Goal: Task Accomplishment & Management: Use online tool/utility

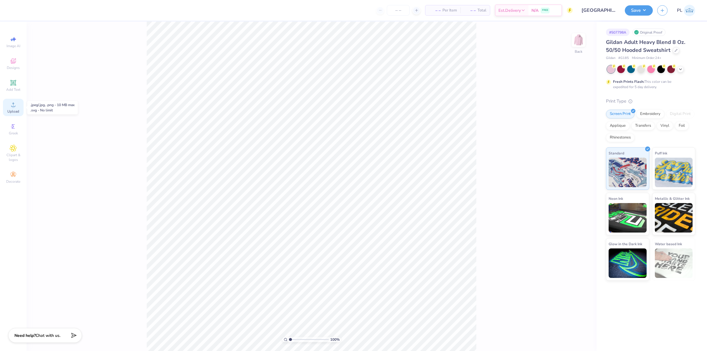
click at [12, 110] on span "Upload" at bounding box center [13, 111] width 12 height 5
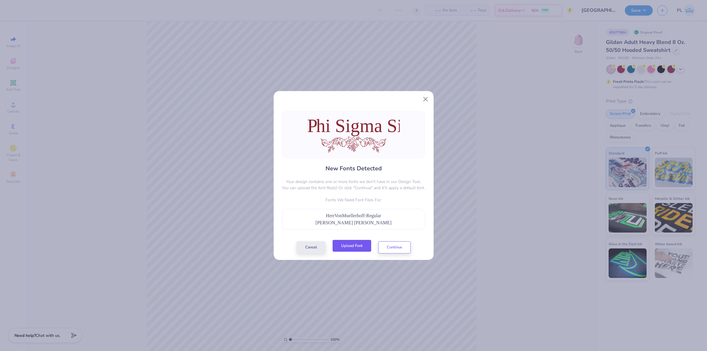
click at [362, 251] on button "Upload Font" at bounding box center [352, 246] width 39 height 12
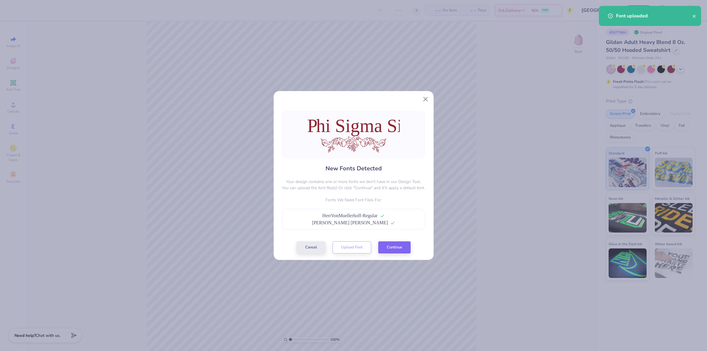
click at [378, 249] on div "Cancel Upload Font Continue" at bounding box center [354, 247] width 114 height 12
click at [381, 246] on button "Continue" at bounding box center [394, 246] width 32 height 12
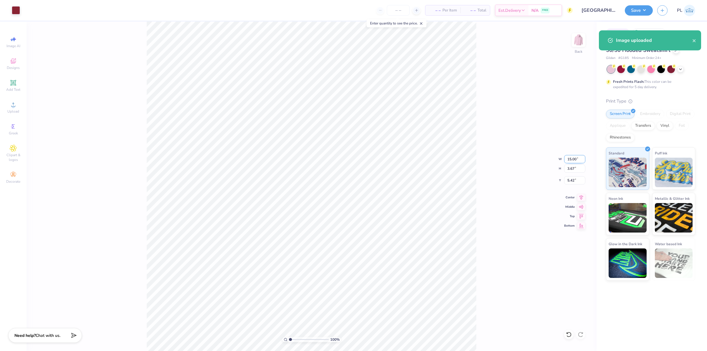
drag, startPoint x: 567, startPoint y: 158, endPoint x: 575, endPoint y: 156, distance: 8.6
click at [575, 156] on input "15.00" at bounding box center [574, 159] width 21 height 8
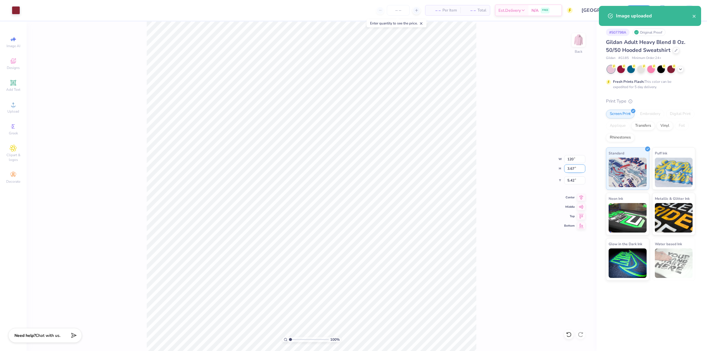
click at [571, 170] on input "3.67" at bounding box center [574, 168] width 21 height 8
click at [570, 159] on input "120" at bounding box center [574, 159] width 21 height 8
type input "12.00"
type input "2.93"
type input "5.78"
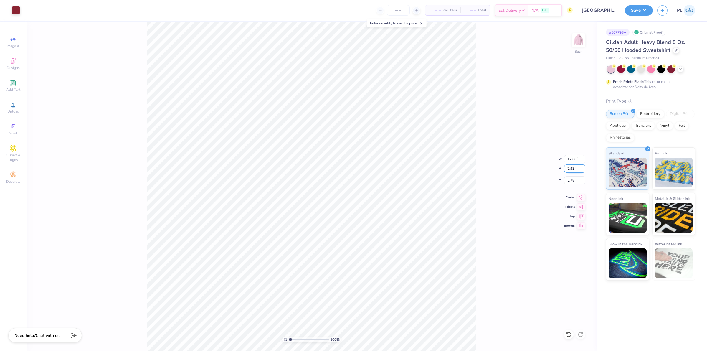
click at [573, 168] on input "2.93" at bounding box center [574, 168] width 21 height 8
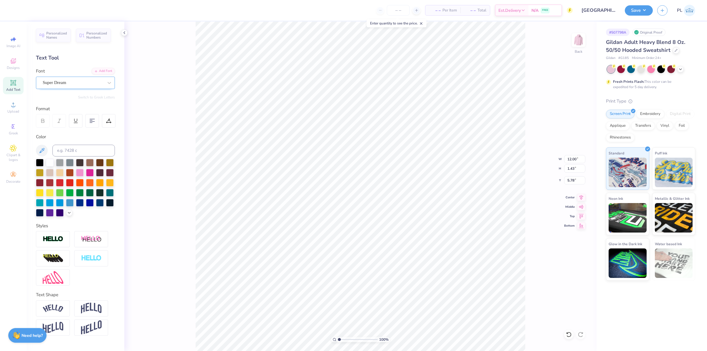
click at [80, 85] on div "Super Dream" at bounding box center [73, 82] width 62 height 9
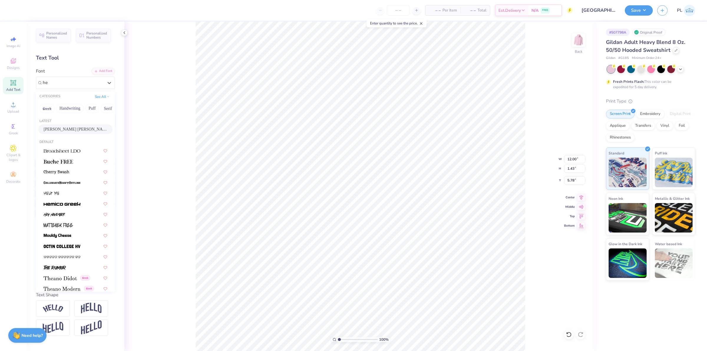
click at [76, 125] on div "Herr Von Muellerhoff" at bounding box center [75, 129] width 74 height 10
type input "he"
type input "7.99"
type input "1.81"
type input "5.59"
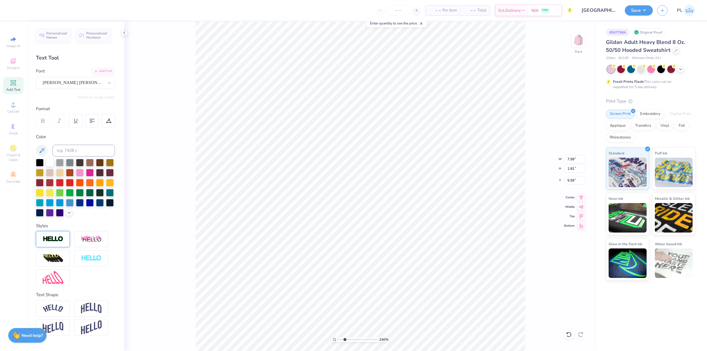
click at [49, 238] on img at bounding box center [53, 239] width 21 height 7
type input "2.39992570071807"
type input "8.00"
type input "1.82"
type input "5.58"
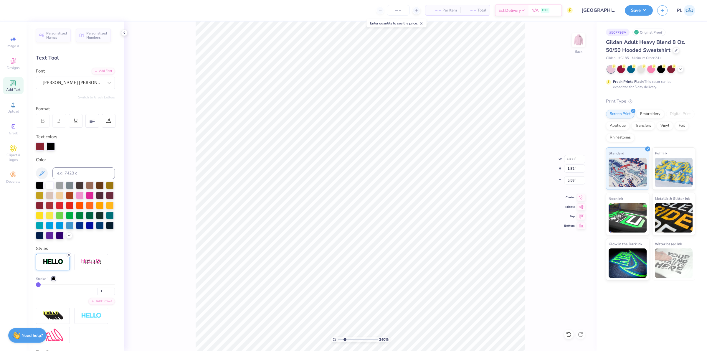
click at [68, 257] on icon at bounding box center [69, 255] width 4 height 4
type input "2.39992570071807"
type input "7.99"
type input "1.81"
type input "5.59"
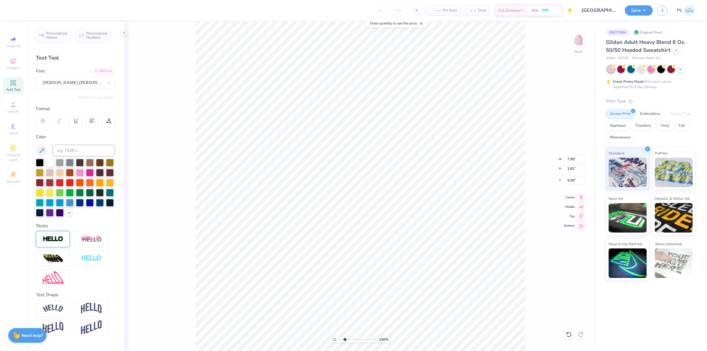
click at [52, 242] on img at bounding box center [53, 239] width 21 height 7
type input "2.39992570071807"
type input "8.00"
type input "1.82"
type input "5.58"
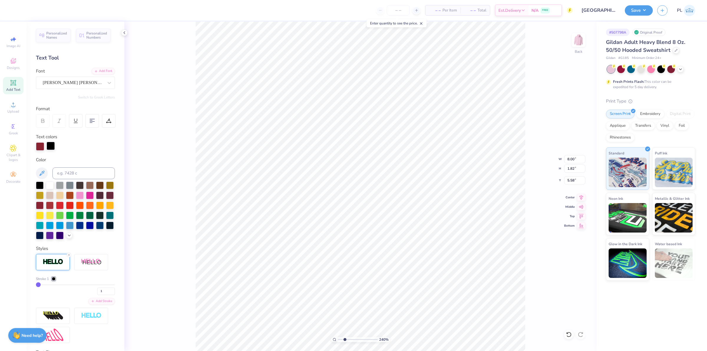
click at [47, 146] on div at bounding box center [51, 146] width 8 height 8
type input "2.39992570071807"
click at [74, 176] on input at bounding box center [83, 173] width 62 height 12
type input "202"
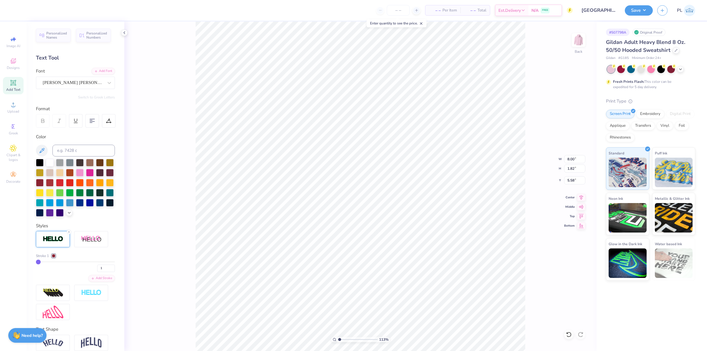
type input "1.13321932219944"
type input "5.64"
type input "1.44"
type input "7.27"
type input "1.13321932219944"
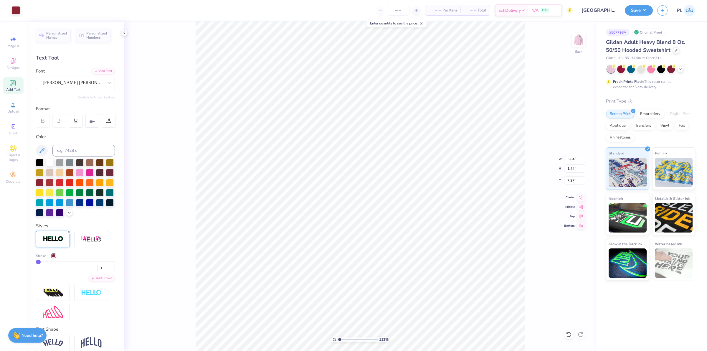
type input "7.40"
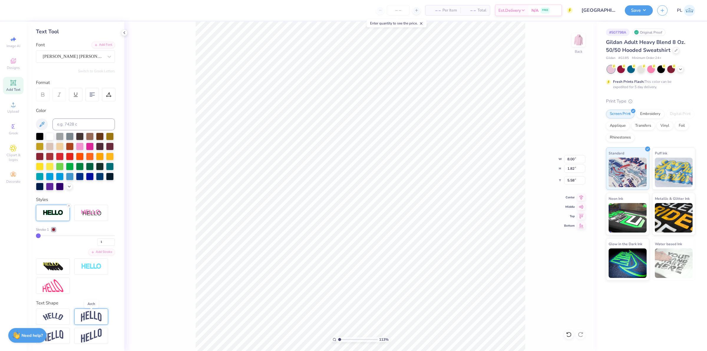
click at [85, 315] on img at bounding box center [91, 316] width 21 height 11
type input "1.13321932219944"
type input "2.74"
type input "5.12"
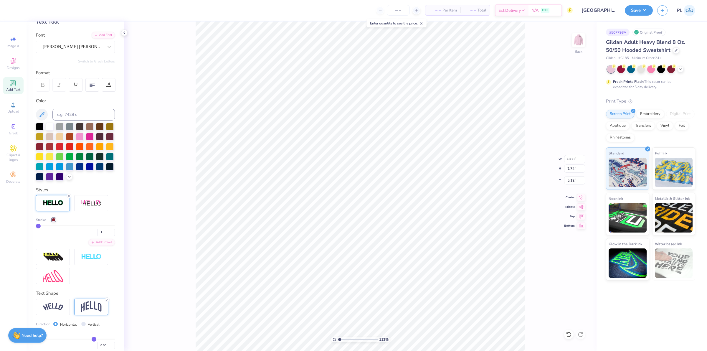
scroll to position [71, 0]
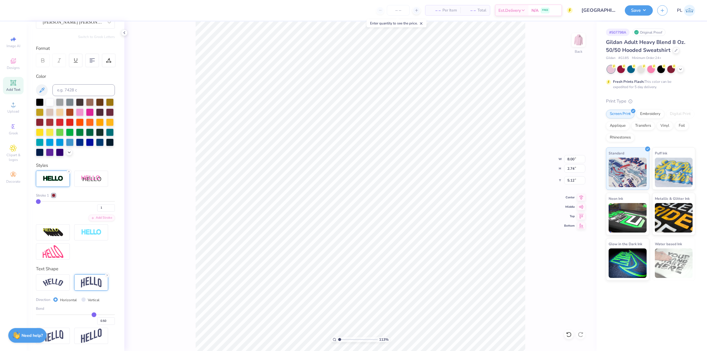
type input "0.49"
type input "0.48"
type input "0.45"
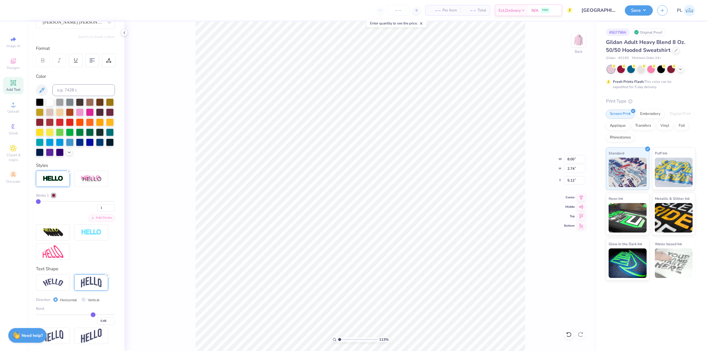
type input "0.45"
type input "0.44"
type input "0.41"
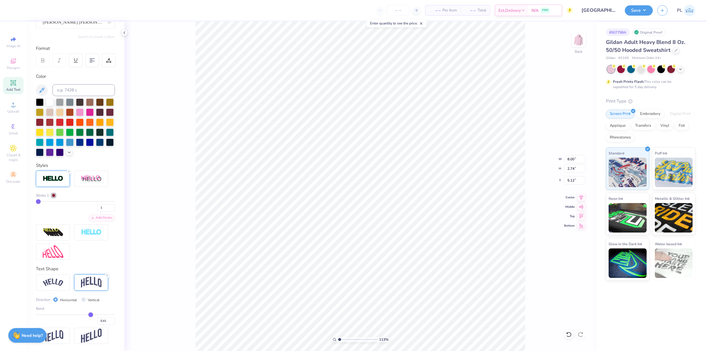
type input "0.38"
type input "0.35"
type input "0.33"
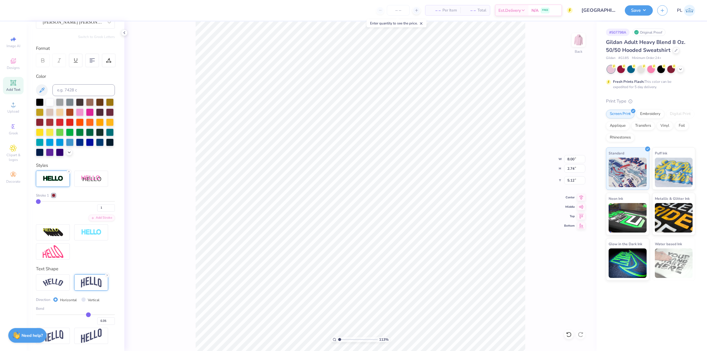
type input "0.33"
type input "0.28"
type input "0.24"
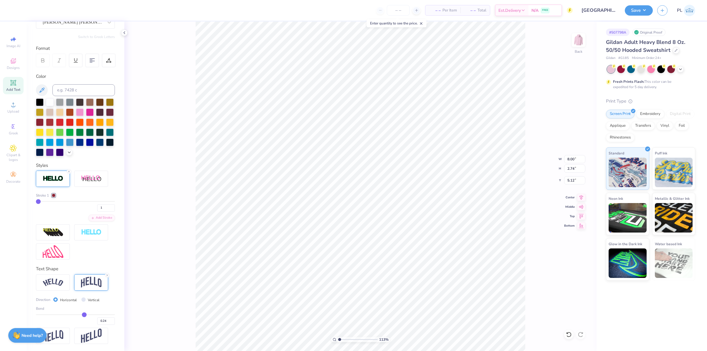
type input "0.23"
type input "0.19"
type input "0.18"
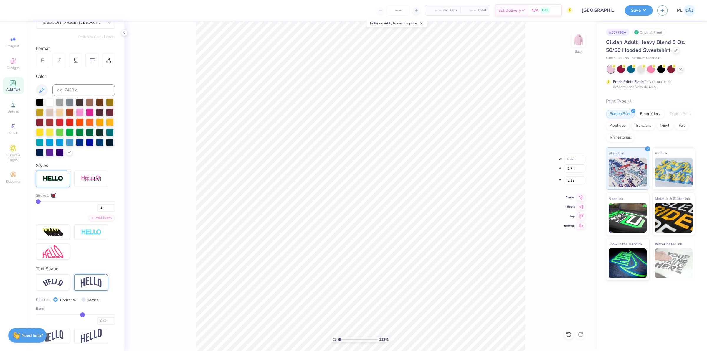
type input "0.18"
type input "0.17"
type input "0.16"
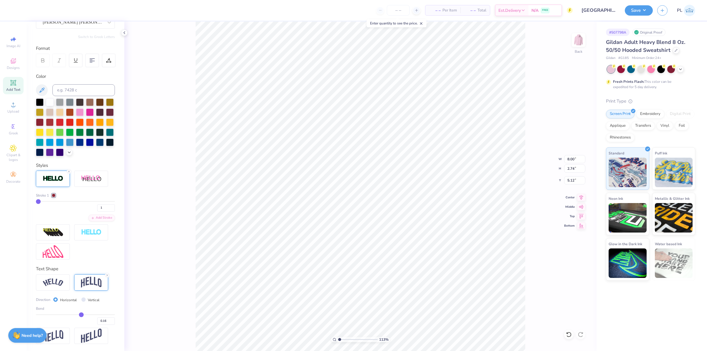
type input "0.14"
type input "0.13"
type input "0.1"
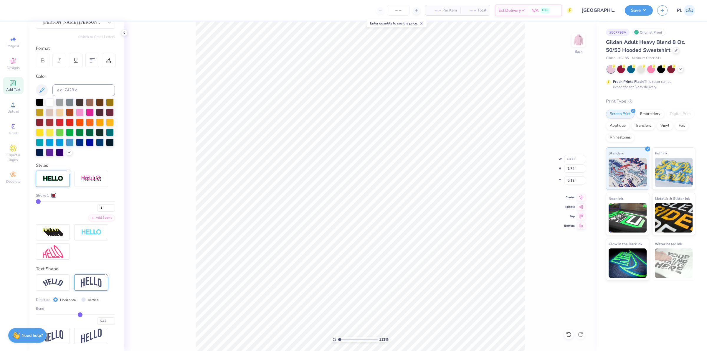
type input "0.10"
type input "0.09"
type input "0.08"
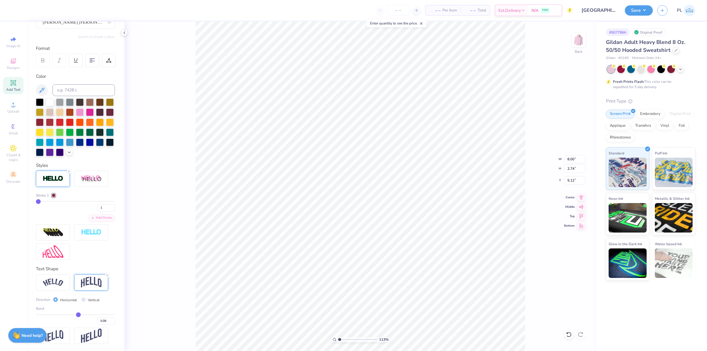
type input "0.07"
drag, startPoint x: 89, startPoint y: 312, endPoint x: 75, endPoint y: 312, distance: 14.2
type input "0.07"
click at [75, 314] on input "range" at bounding box center [75, 314] width 79 height 1
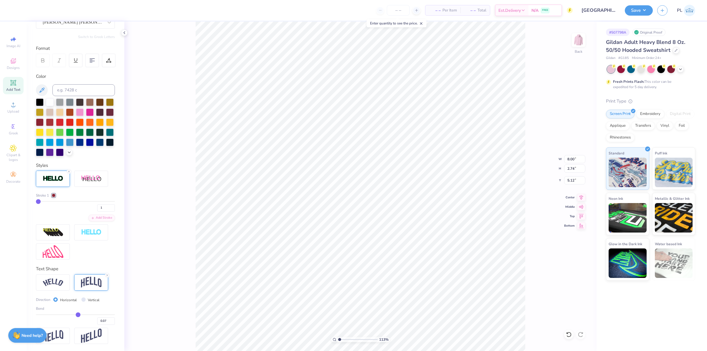
type input "1.13321932219944"
type input "1.78"
type input "5.60"
type input "0.1"
type input "0.10"
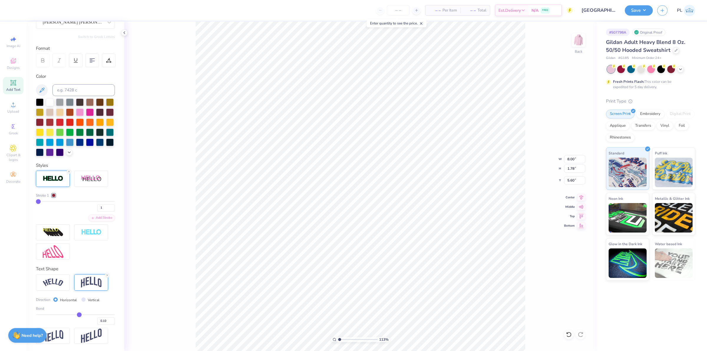
type input "0.11"
type input "0.13"
type input "0.14"
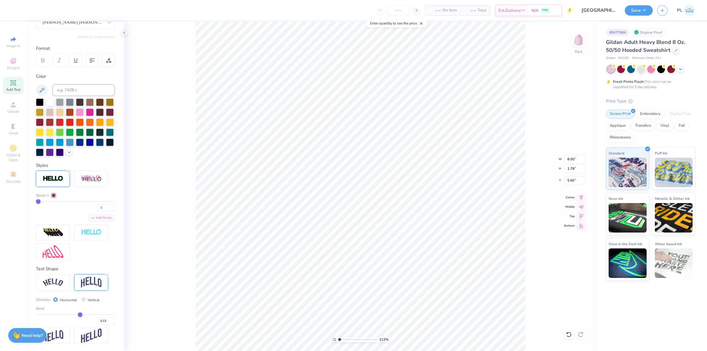
type input "0.14"
type input "0.15"
click at [77, 315] on input "range" at bounding box center [75, 314] width 79 height 1
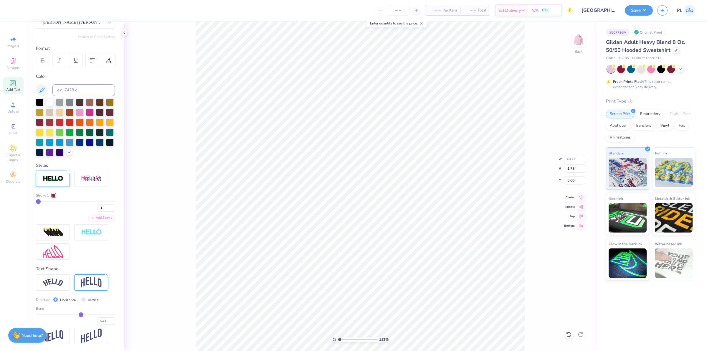
type input "1.13321932219944"
type input "1.82"
type input "5.58"
type input "0.16"
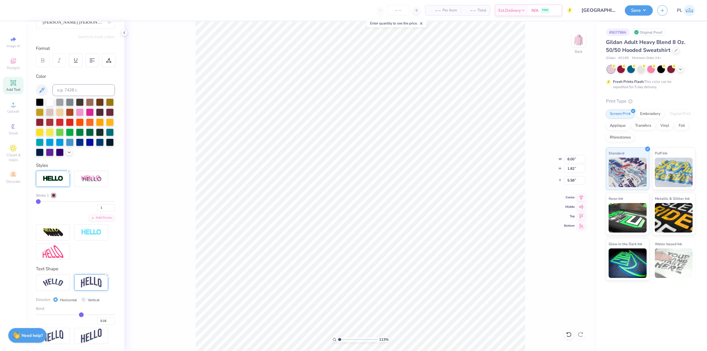
type input "0.17"
type input "0.18"
type input "0.19"
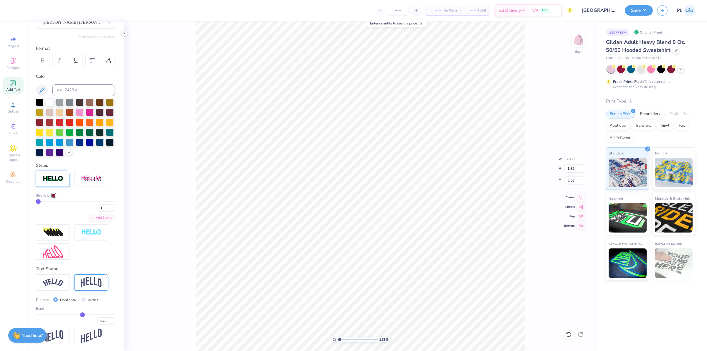
type input "0.19"
click at [79, 315] on input "range" at bounding box center [75, 314] width 79 height 1
type input "1.13321932219944"
type input "1.84"
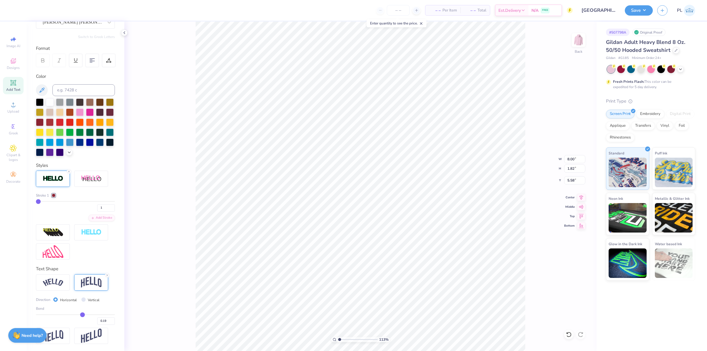
type input "5.57"
drag, startPoint x: 68, startPoint y: 171, endPoint x: 68, endPoint y: 216, distance: 44.5
click at [68, 171] on icon at bounding box center [69, 172] width 4 height 4
type input "1.13321932219944"
type input "7.99"
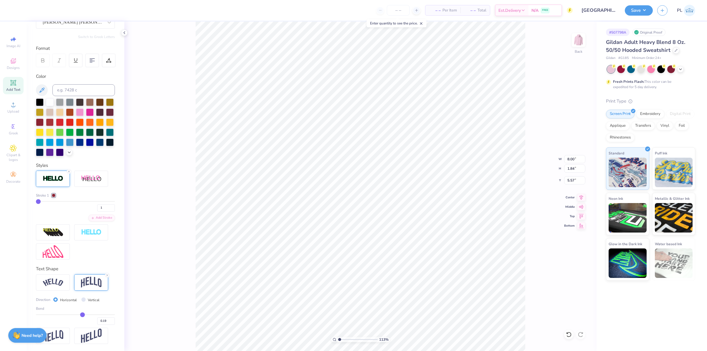
type input "1.82"
type input "5.58"
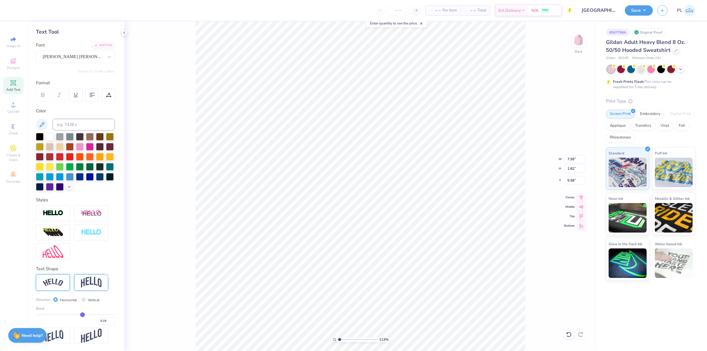
scroll to position [36, 0]
click at [56, 211] on img at bounding box center [53, 213] width 21 height 7
type input "1.13321932219944"
type input "8.00"
type input "1.84"
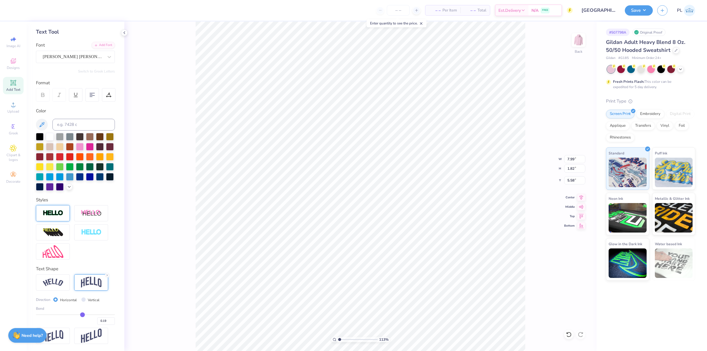
type input "5.57"
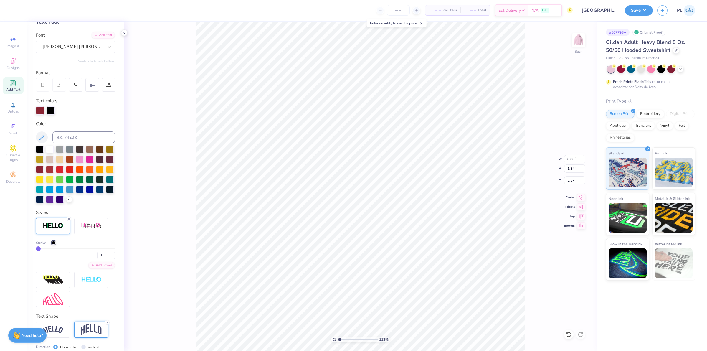
scroll to position [71, 0]
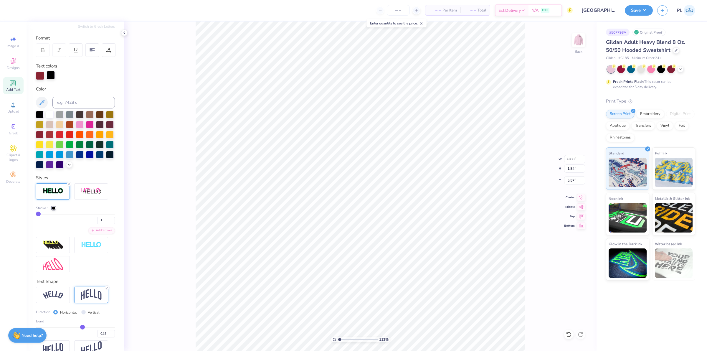
click at [49, 72] on div at bounding box center [51, 75] width 8 height 8
click at [67, 166] on icon at bounding box center [69, 164] width 5 height 5
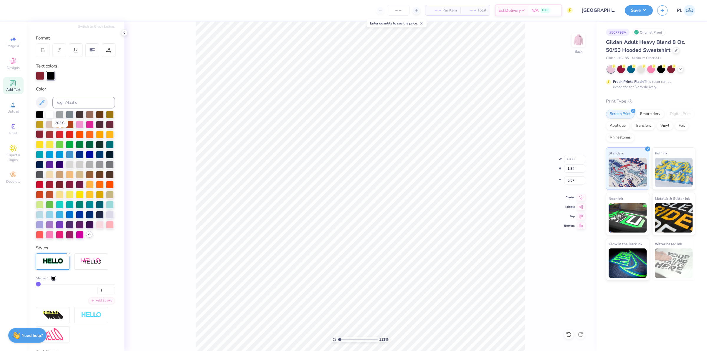
click at [44, 134] on div at bounding box center [40, 134] width 8 height 8
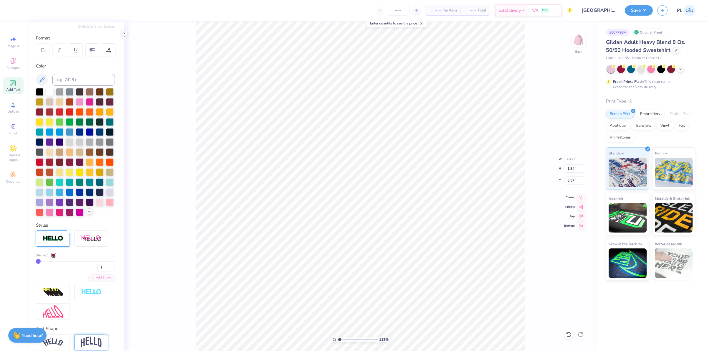
click at [99, 216] on div at bounding box center [75, 152] width 79 height 128
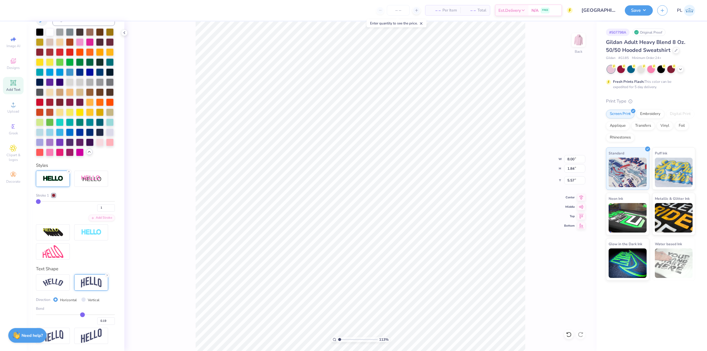
scroll to position [151, 0]
click at [51, 275] on div at bounding box center [53, 282] width 34 height 16
type input "1.13321932219944"
type input "8.48"
type input "1.77"
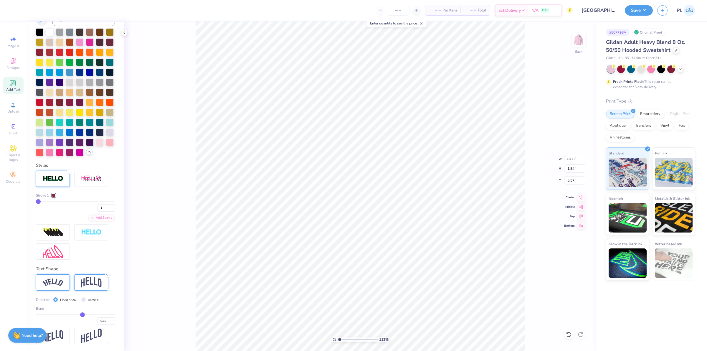
type input "5.61"
type input "0.23"
type input "0.25"
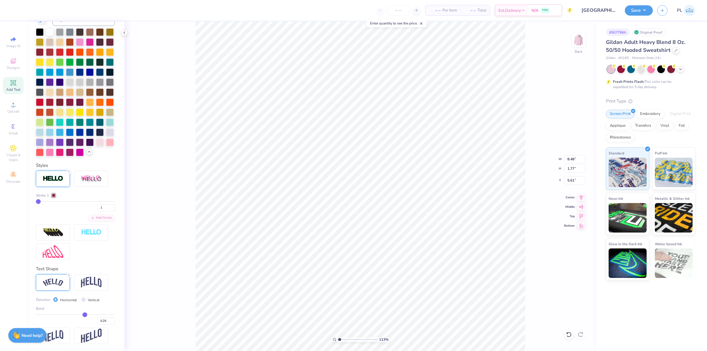
type input "0.26"
type input "0.28"
type input "0.29"
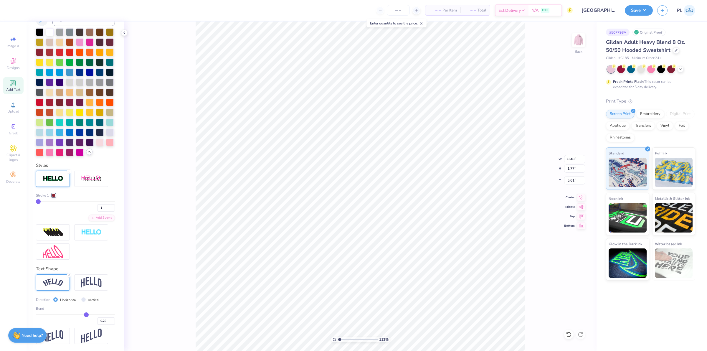
type input "0.29"
type input "0.3"
type input "0.30"
click at [83, 314] on input "range" at bounding box center [75, 314] width 79 height 1
type input "0.45"
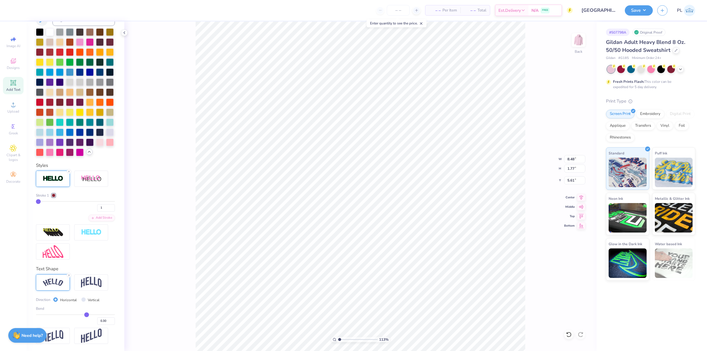
click at [88, 314] on input "range" at bounding box center [75, 314] width 79 height 1
type input "1.13321932219944"
type input "0.45"
type input "1.13321932219944"
type input "8.75"
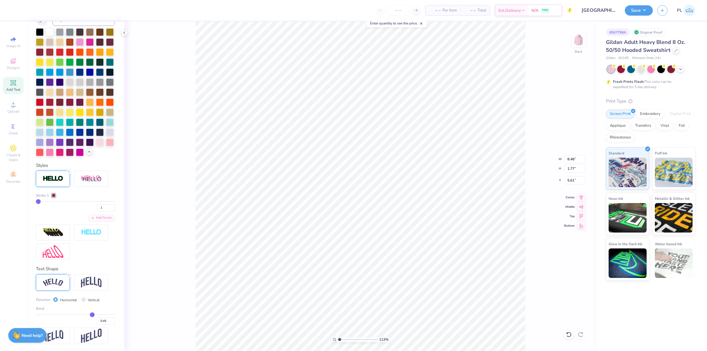
type input "1.80"
type input "5.59"
click at [88, 313] on div "Bend 0.45" at bounding box center [75, 315] width 79 height 19
type input "1.13321932219944"
type input "9.11"
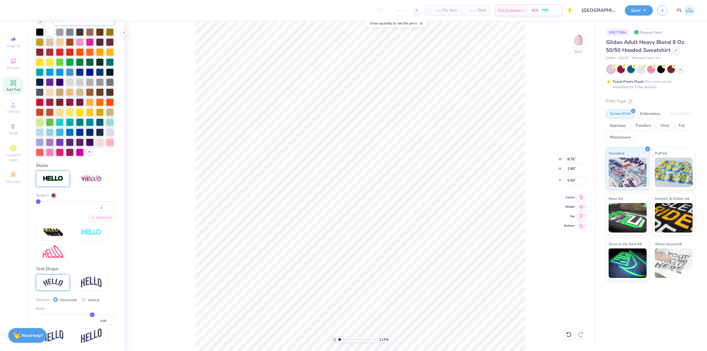
type input "2.18"
type input "5.40"
click at [82, 314] on div "Bend 0.45" at bounding box center [75, 315] width 79 height 19
click at [67, 276] on div at bounding box center [69, 275] width 5 height 5
type input "1.13321932219944"
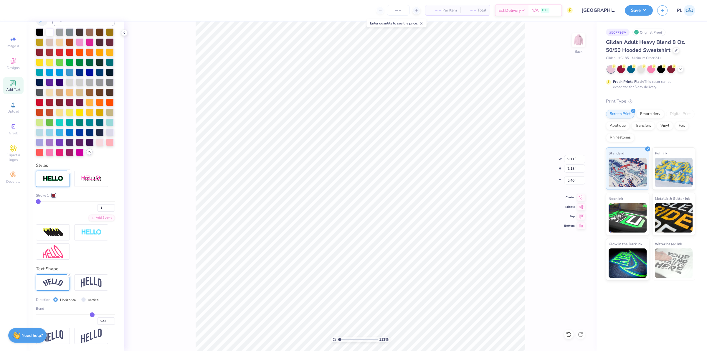
type input "8.00"
type input "1.82"
type input "5.58"
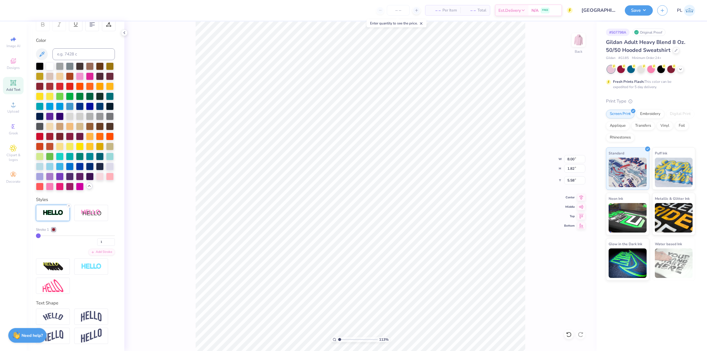
scroll to position [116, 0]
click at [87, 317] on img at bounding box center [91, 316] width 21 height 11
type input "1.13321932219944"
type input "2.74"
type input "5.12"
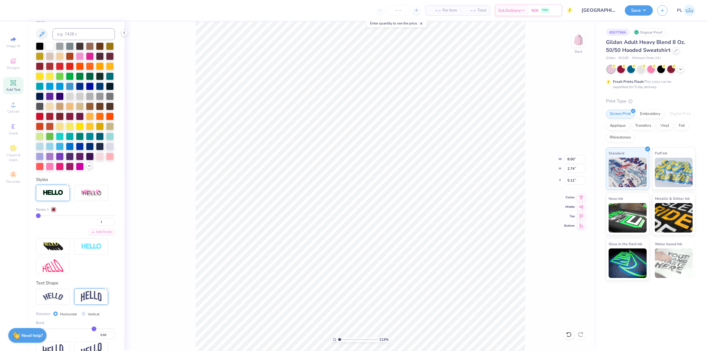
type input "1"
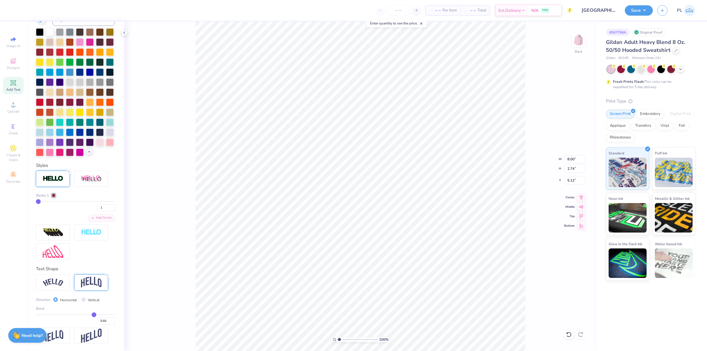
scroll to position [151, 0]
type input "0.23"
click at [80, 314] on input "range" at bounding box center [75, 314] width 79 height 1
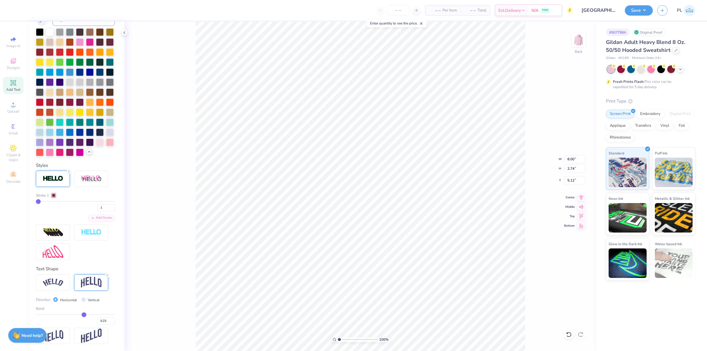
type input "1.87"
type input "5.56"
type input "1.86883024774466"
drag, startPoint x: 566, startPoint y: 158, endPoint x: 575, endPoint y: 157, distance: 8.4
click at [575, 157] on input "8.00" at bounding box center [574, 159] width 21 height 8
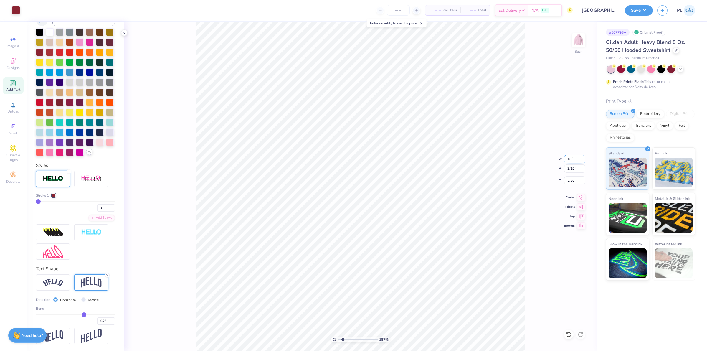
type input "10"
type input "1.86883024774466"
type input "10.00"
type input "4.11"
drag, startPoint x: 568, startPoint y: 178, endPoint x: 576, endPoint y: 177, distance: 8.3
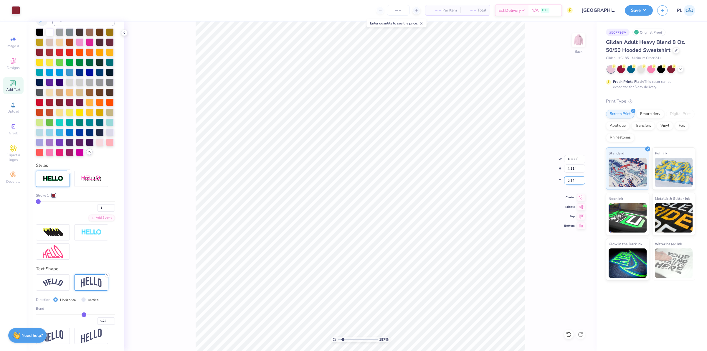
click at [576, 177] on input "5.14" at bounding box center [574, 180] width 21 height 8
type input "3"
click at [573, 162] on input "10.00" at bounding box center [574, 159] width 21 height 8
click at [572, 169] on input "4.11" at bounding box center [574, 168] width 21 height 8
type input "1.86883024774466"
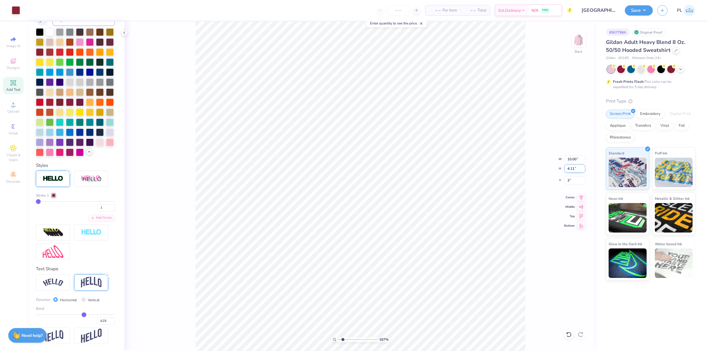
type input "3.00"
type input "1"
drag, startPoint x: 569, startPoint y: 158, endPoint x: 579, endPoint y: 158, distance: 10.0
click at [579, 158] on input "10.00" at bounding box center [574, 159] width 21 height 8
type input "1"
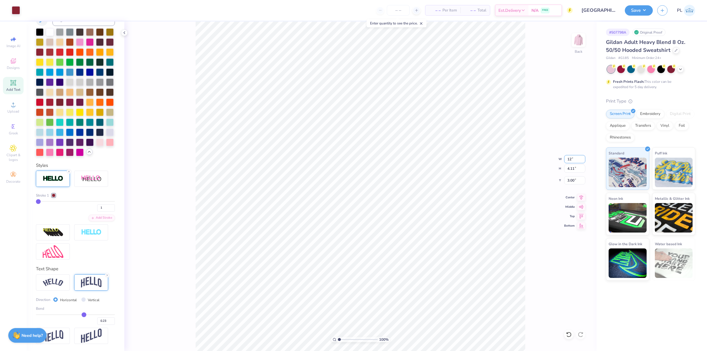
type input "12"
type input "1"
type input "12.00"
type input "4.94"
drag, startPoint x: 567, startPoint y: 182, endPoint x: 574, endPoint y: 182, distance: 7.4
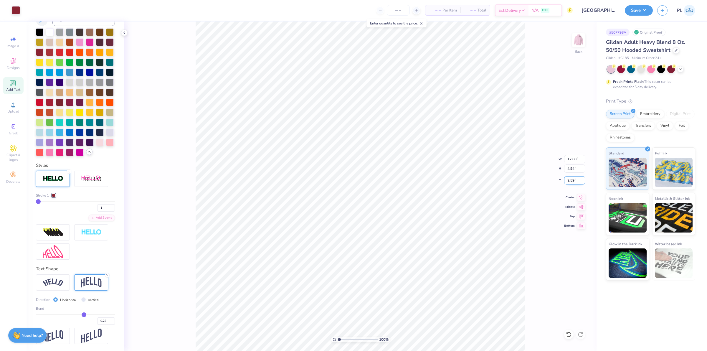
click at [574, 182] on input "2.59" at bounding box center [574, 180] width 21 height 8
type input "3"
click at [571, 169] on input "4.94" at bounding box center [574, 168] width 21 height 8
type input "1"
type input "3.00"
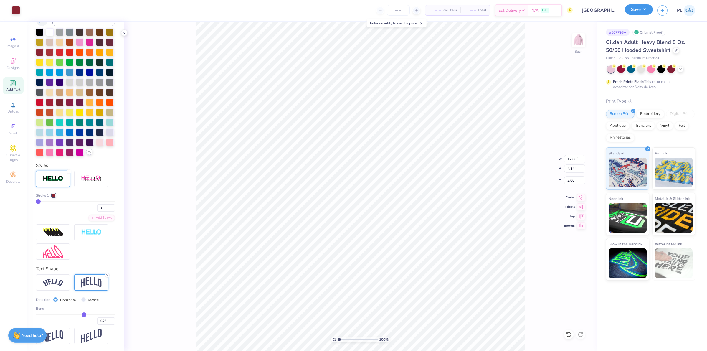
click at [644, 9] on button "Save" at bounding box center [639, 9] width 28 height 10
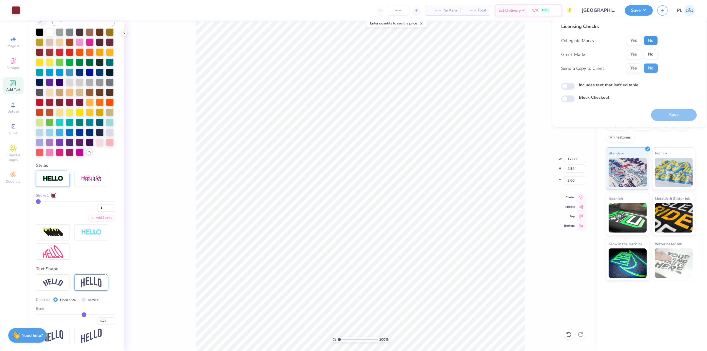
click at [657, 42] on button "No" at bounding box center [651, 40] width 14 height 9
click at [629, 54] on button "Yes" at bounding box center [633, 54] width 15 height 9
type input "1"
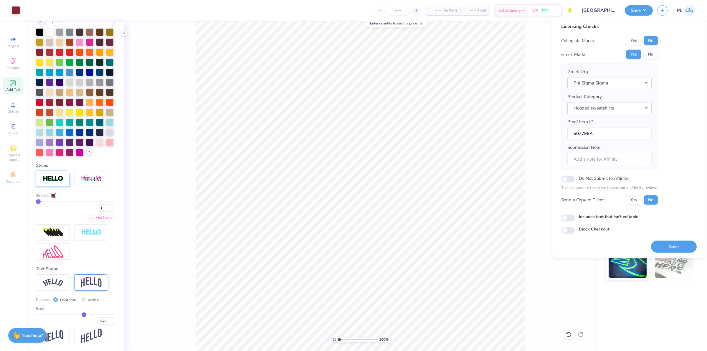
click at [591, 217] on label "Includes text that isn't editable" at bounding box center [608, 216] width 59 height 6
click at [575, 217] on input "Includes text that isn't editable" at bounding box center [568, 217] width 14 height 7
checkbox input "true"
type input "1"
click at [627, 218] on label "Includes text that isn't editable" at bounding box center [608, 216] width 59 height 6
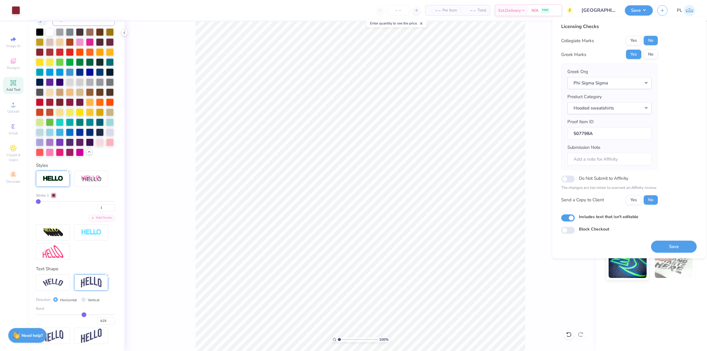
click at [575, 218] on input "Includes text that isn't editable" at bounding box center [568, 217] width 14 height 7
checkbox input "false"
click at [665, 243] on button "Save" at bounding box center [674, 246] width 46 height 12
type input "1"
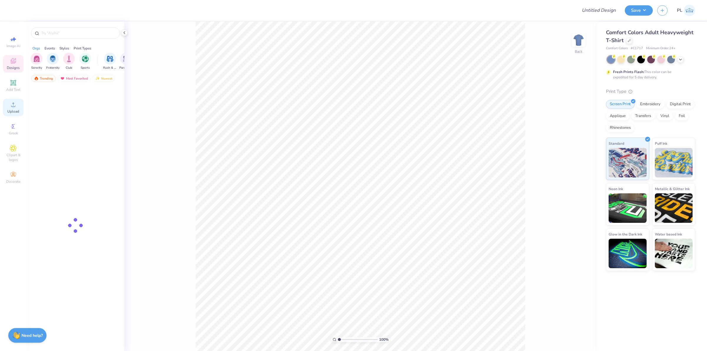
click at [11, 102] on icon at bounding box center [13, 104] width 7 height 7
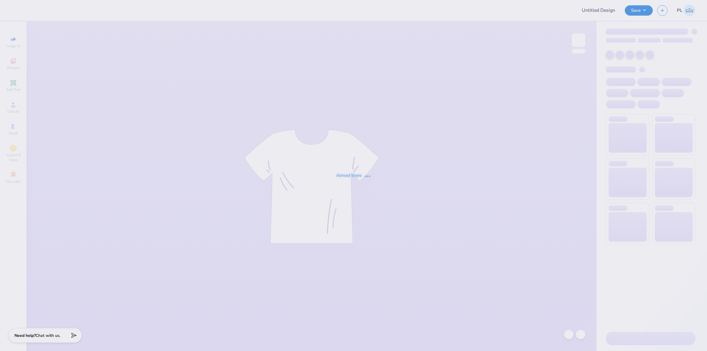
type input "2.0 Fall rush 2025"
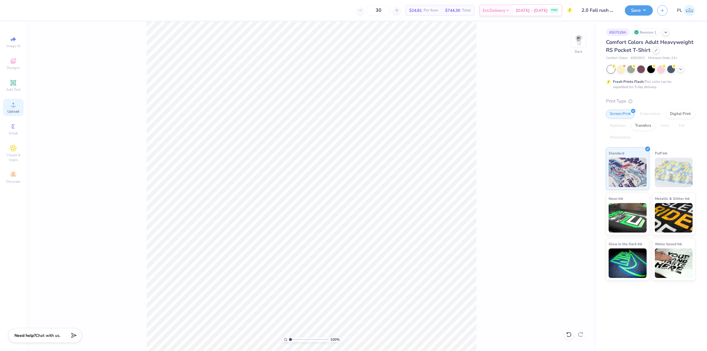
click at [19, 113] on div "Upload" at bounding box center [13, 107] width 21 height 17
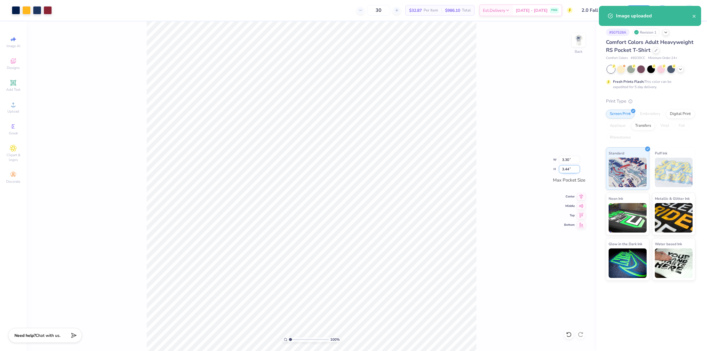
drag, startPoint x: 560, startPoint y: 168, endPoint x: 570, endPoint y: 168, distance: 10.6
click at [570, 168] on input "3.44" at bounding box center [569, 169] width 21 height 8
type input "3.5"
type input "3.36"
type input "3.50"
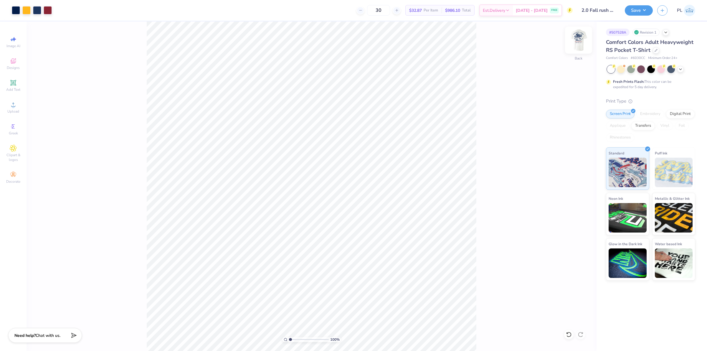
click at [579, 39] on img at bounding box center [579, 40] width 24 height 24
drag, startPoint x: 566, startPoint y: 164, endPoint x: 577, endPoint y: 160, distance: 11.5
click at [577, 160] on input "14.32" at bounding box center [574, 164] width 21 height 8
type input "12.50"
type input "13.51"
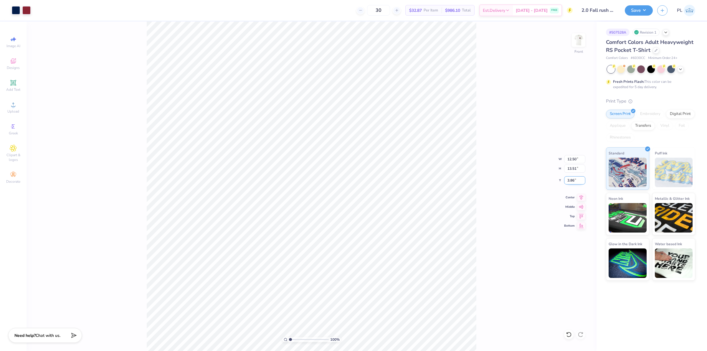
drag, startPoint x: 567, startPoint y: 181, endPoint x: 576, endPoint y: 179, distance: 9.6
click at [576, 179] on input "3.86" at bounding box center [574, 180] width 21 height 8
click at [570, 170] on input "13.51" at bounding box center [574, 168] width 21 height 8
type input "3.00"
click at [143, 52] on div "100 % Front" at bounding box center [312, 186] width 570 height 329
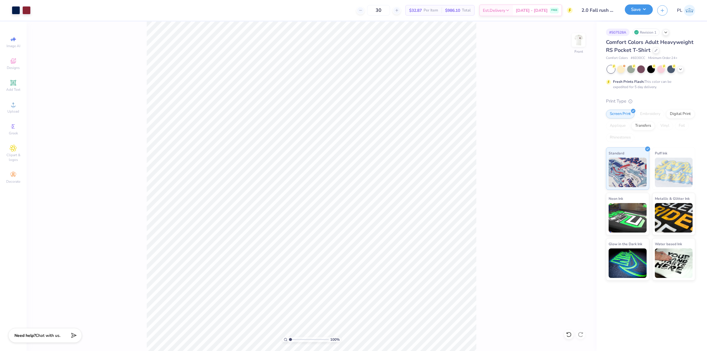
click at [633, 8] on button "Save" at bounding box center [639, 9] width 28 height 10
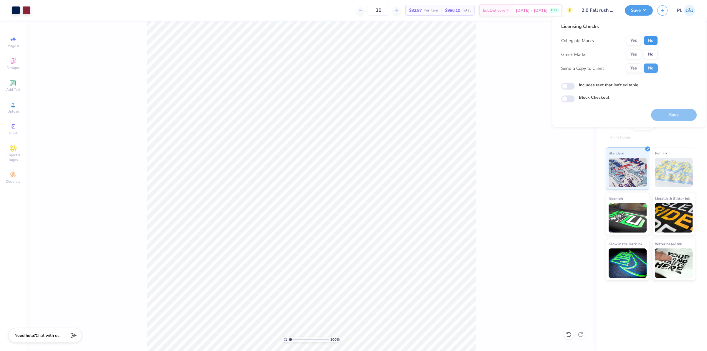
click at [649, 39] on button "No" at bounding box center [651, 40] width 14 height 9
click at [635, 53] on button "Yes" at bounding box center [633, 54] width 15 height 9
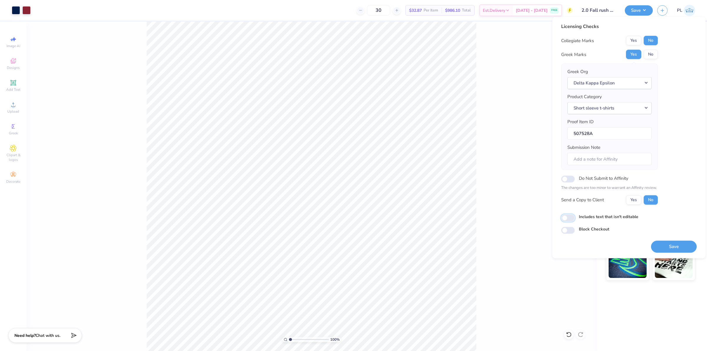
click at [566, 219] on input "Includes text that isn't editable" at bounding box center [568, 217] width 14 height 7
checkbox input "true"
click at [662, 243] on button "Save" at bounding box center [674, 246] width 46 height 12
click at [489, 300] on div "100 % Front" at bounding box center [312, 186] width 570 height 329
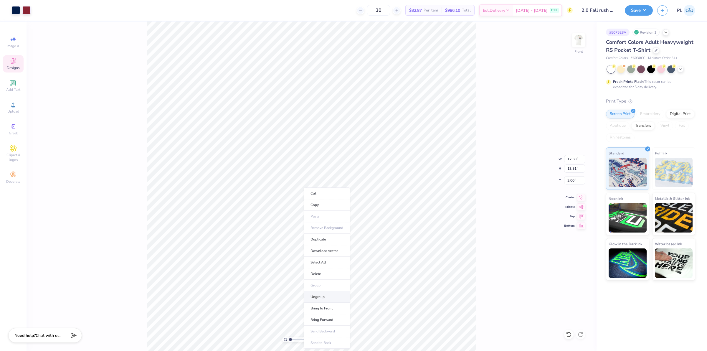
click at [329, 297] on li "Ungroup" at bounding box center [327, 296] width 46 height 11
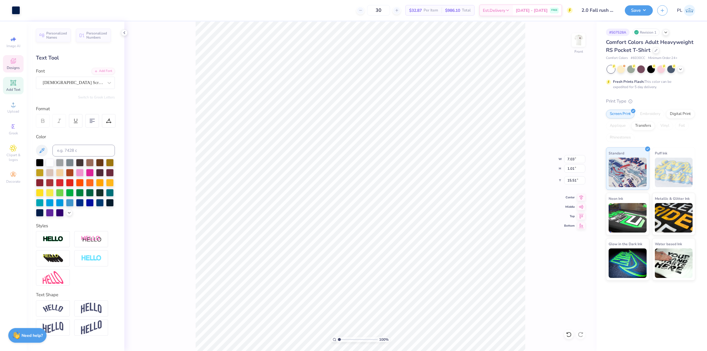
click at [645, 11] on button "Save" at bounding box center [639, 10] width 28 height 10
click at [638, 14] on button "Save" at bounding box center [639, 9] width 28 height 10
click at [638, 15] on div "Save" at bounding box center [639, 10] width 28 height 10
click at [637, 13] on button "Save" at bounding box center [639, 9] width 28 height 10
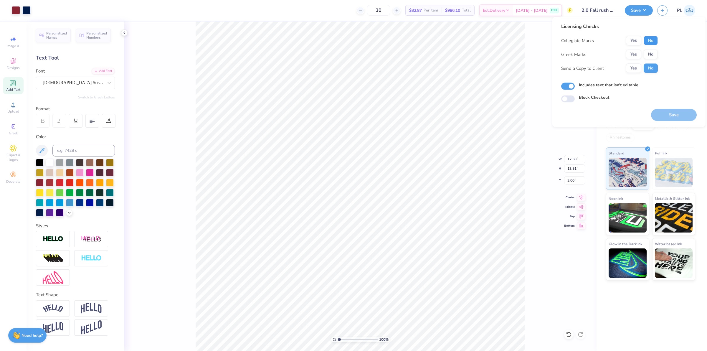
click at [654, 43] on button "No" at bounding box center [651, 40] width 14 height 9
click at [639, 55] on button "Yes" at bounding box center [633, 54] width 15 height 9
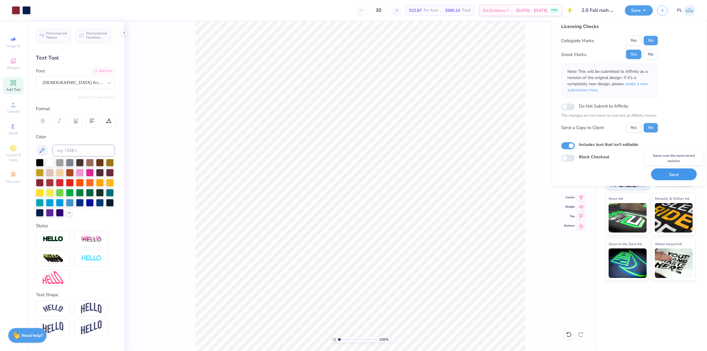
click at [664, 173] on button "Save" at bounding box center [674, 174] width 46 height 12
